Goal: Find specific page/section: Find specific page/section

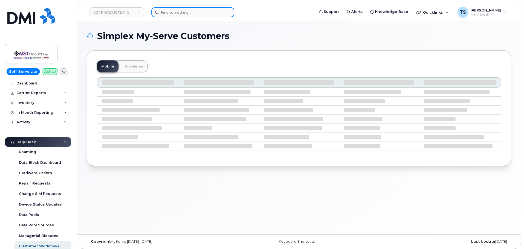
click at [171, 13] on input at bounding box center [192, 12] width 83 height 10
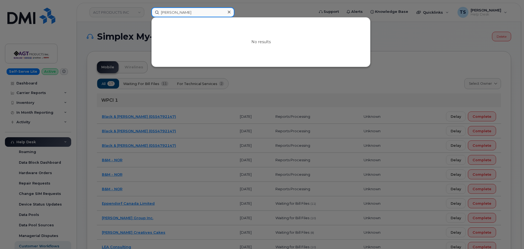
type input "Colton Macrae"
click at [137, 13] on div at bounding box center [262, 124] width 524 height 249
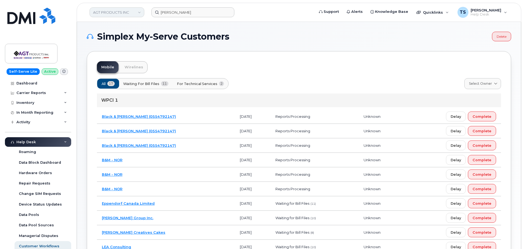
click at [138, 13] on link "AGT PRODUCTS INC" at bounding box center [117, 12] width 55 height 10
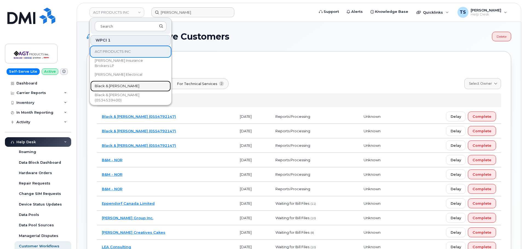
drag, startPoint x: 114, startPoint y: 85, endPoint x: 174, endPoint y: 39, distance: 76.3
click at [114, 85] on span "Black & [PERSON_NAME]" at bounding box center [117, 85] width 45 height 5
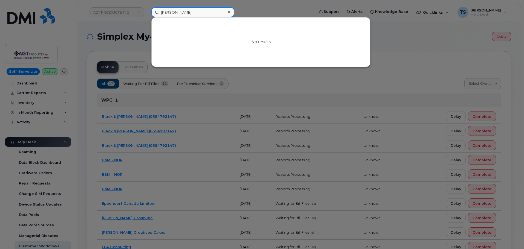
click at [195, 13] on input "Colton Macrae" at bounding box center [192, 12] width 83 height 10
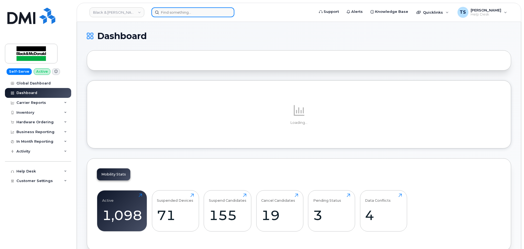
click at [182, 13] on input at bounding box center [192, 12] width 83 height 10
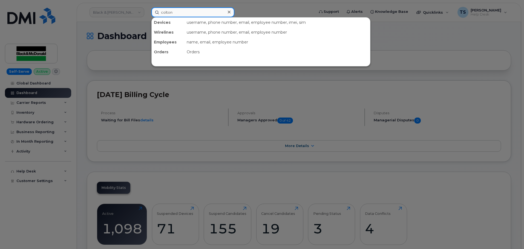
type input "colton"
